Goal: Find specific page/section: Find specific page/section

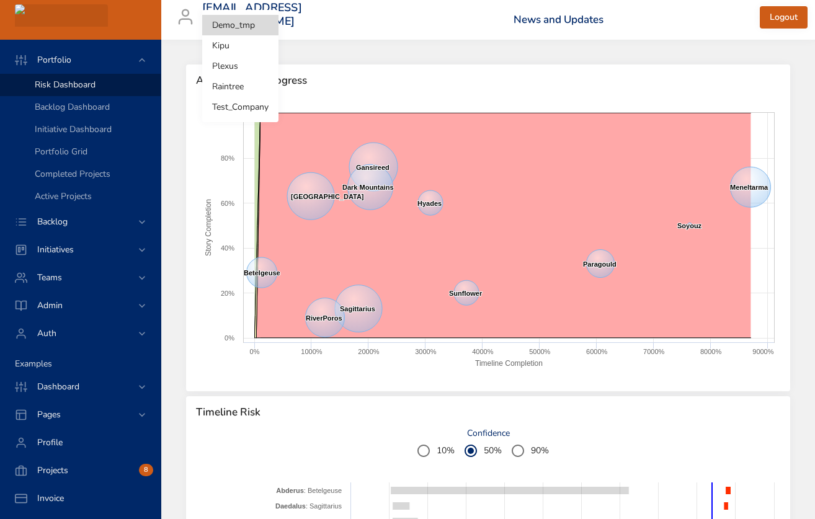
click at [245, 22] on body "Portfolio Risk Dashboard Backlog Dashboard Initiative Dashboard Portfolio Grid …" at bounding box center [407, 259] width 815 height 519
click at [233, 82] on li "Raintree" at bounding box center [240, 86] width 76 height 20
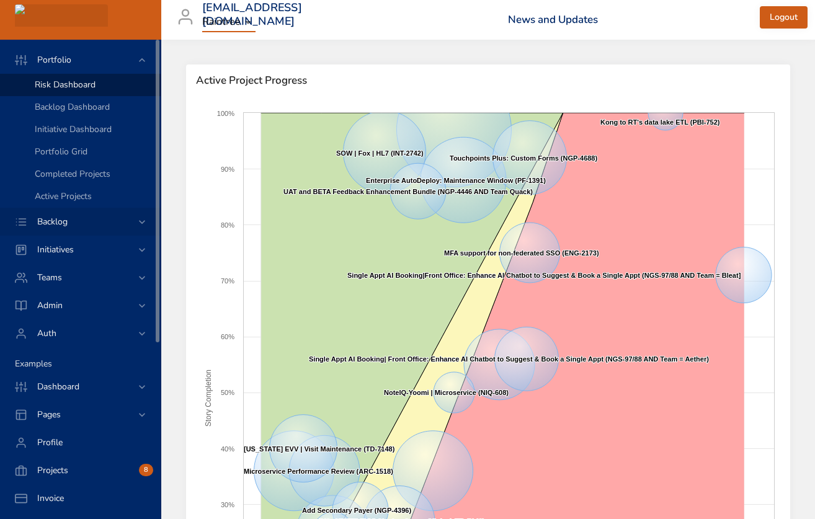
click at [52, 221] on span "Backlog" at bounding box center [52, 222] width 50 height 12
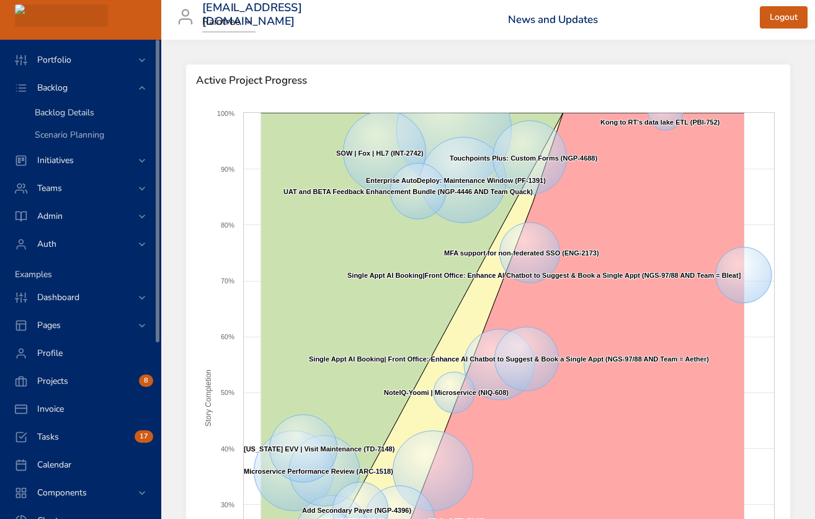
click at [76, 111] on span "Backlog Details" at bounding box center [65, 113] width 60 height 12
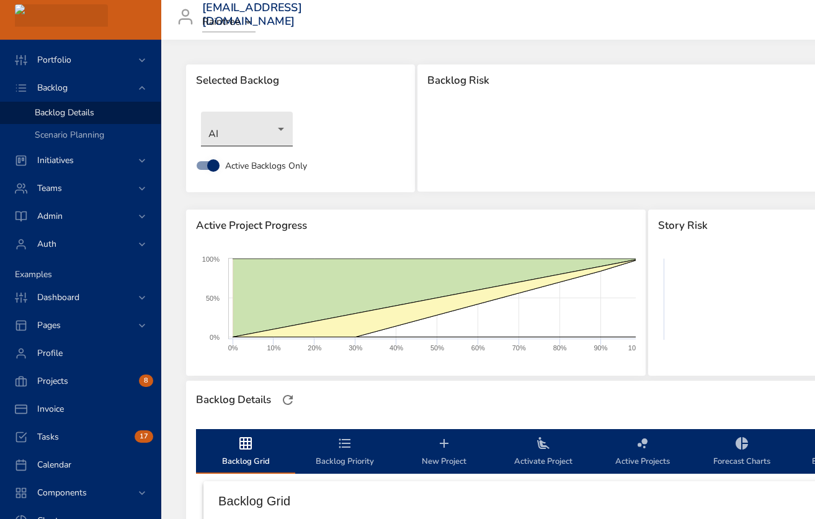
click at [259, 134] on body "Portfolio Backlog Backlog Details Scenario Planning Initiatives Teams Admin Aut…" at bounding box center [407, 259] width 815 height 519
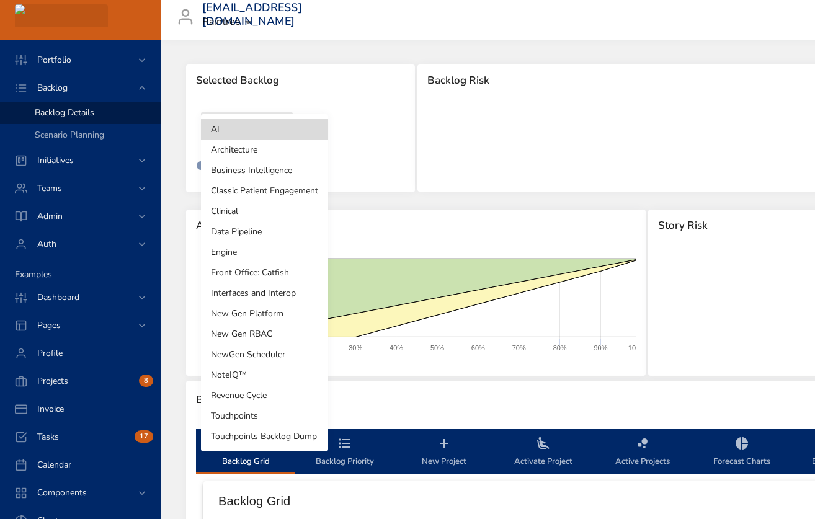
click at [234, 414] on li "Touchpoints" at bounding box center [264, 416] width 127 height 20
